Goal: Task Accomplishment & Management: Manage account settings

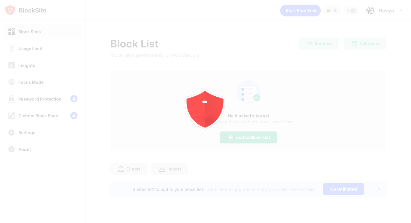
click at [35, 53] on div at bounding box center [205, 111] width 411 height 223
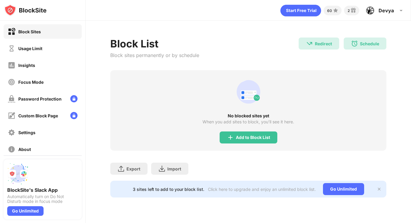
click at [38, 48] on div "Usage Limit" at bounding box center [30, 48] width 24 height 5
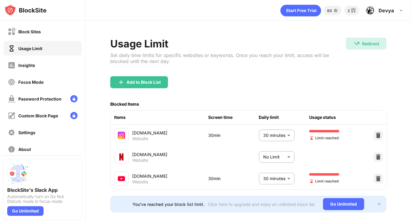
click at [277, 179] on body "Block Sites Usage Limit Insights Focus Mode Password Protection Custom Block Pa…" at bounding box center [205, 111] width 411 height 223
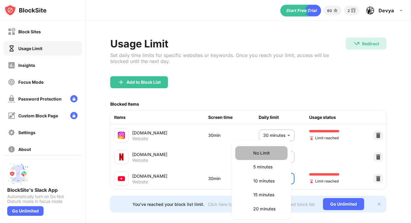
click at [272, 153] on p "No Limit" at bounding box center [268, 153] width 31 height 7
type input "********"
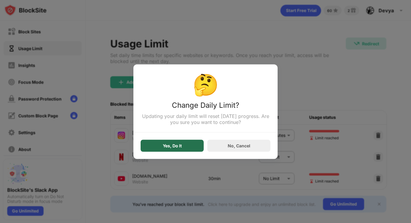
click at [184, 142] on div "Yes, Do It" at bounding box center [171, 146] width 63 height 12
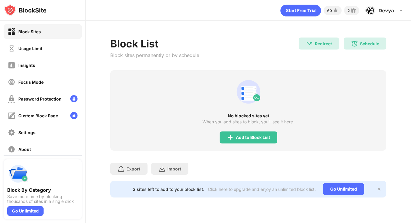
click at [50, 48] on div "Usage Limit" at bounding box center [43, 48] width 78 height 14
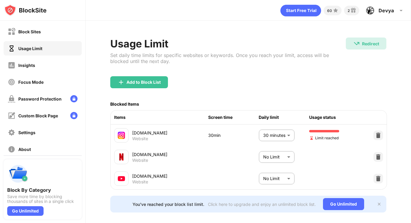
scroll to position [13, 0]
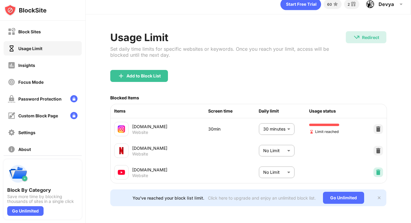
click at [375, 169] on img at bounding box center [378, 172] width 6 height 6
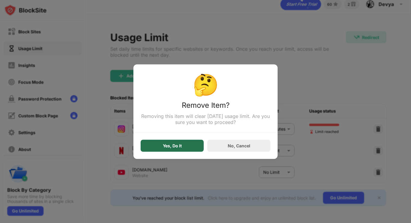
click at [188, 143] on div "Yes, Do It" at bounding box center [171, 146] width 63 height 12
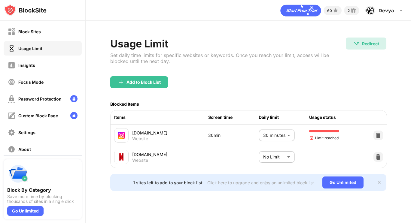
scroll to position [0, 0]
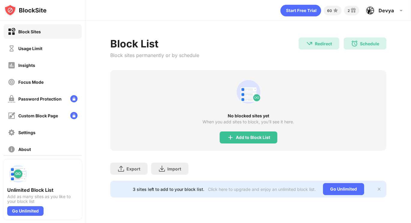
click at [45, 41] on div "Block Sites Usage Limit Insights Focus Mode Password Protection Custom Block Pa…" at bounding box center [42, 90] width 85 height 139
click at [40, 59] on div "Insights" at bounding box center [43, 65] width 78 height 14
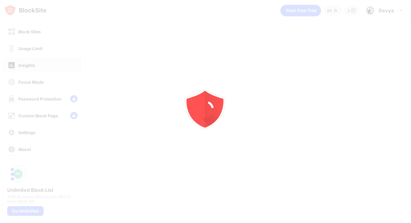
click at [46, 50] on div at bounding box center [205, 111] width 411 height 223
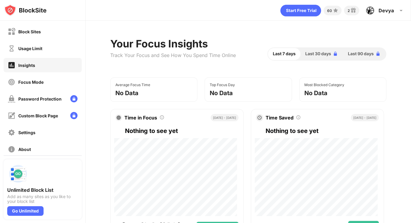
click at [46, 50] on div "Usage Limit" at bounding box center [43, 48] width 78 height 14
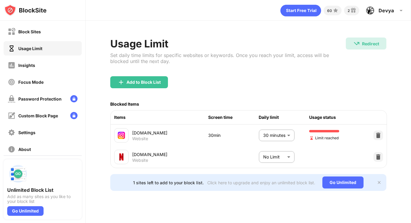
click at [284, 140] on body "Block Sites Usage Limit Insights Focus Mode Password Protection Custom Block Pa…" at bounding box center [205, 111] width 411 height 223
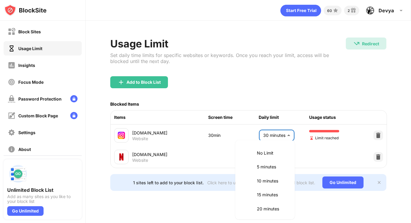
scroll to position [57, 0]
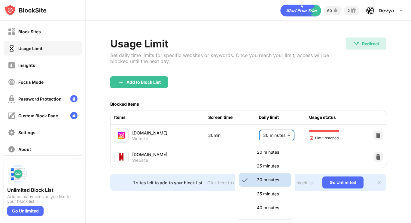
click at [253, 197] on li "35 minutes" at bounding box center [265, 194] width 52 height 14
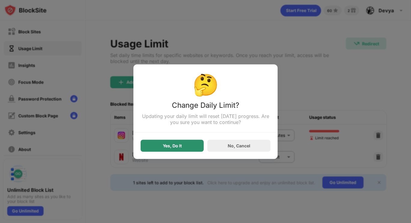
click at [191, 144] on div "Yes, Do It" at bounding box center [171, 146] width 63 height 12
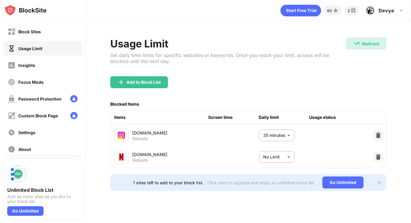
click at [268, 131] on body "Block Sites Usage Limit Insights Focus Mode Password Protection Custom Block Pa…" at bounding box center [205, 111] width 411 height 223
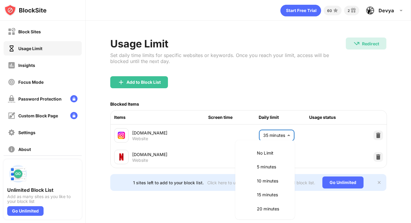
scroll to position [71, 0]
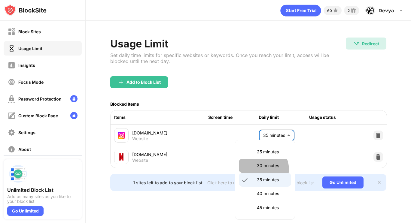
click at [258, 170] on li "30 minutes" at bounding box center [265, 166] width 52 height 14
type input "**"
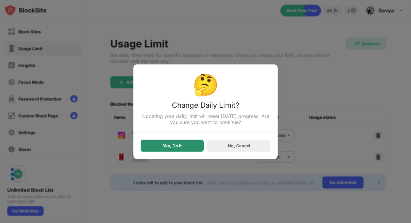
click at [167, 146] on div "Yes, Do It" at bounding box center [172, 145] width 19 height 5
